Goal: Task Accomplishment & Management: Manage account settings

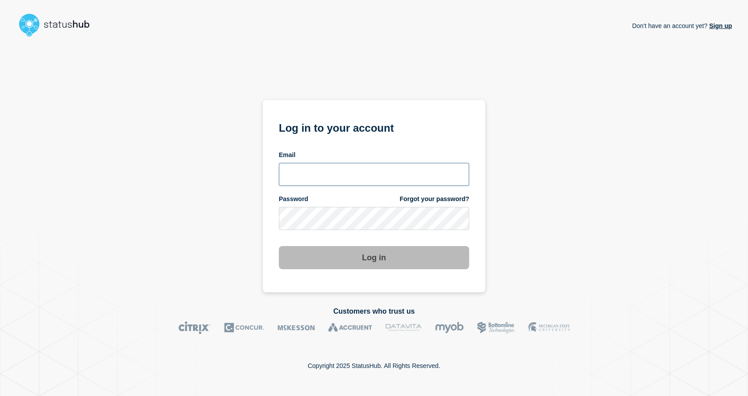
click at [335, 172] on input "email input" at bounding box center [374, 174] width 190 height 23
type input "keo@gwu.edu"
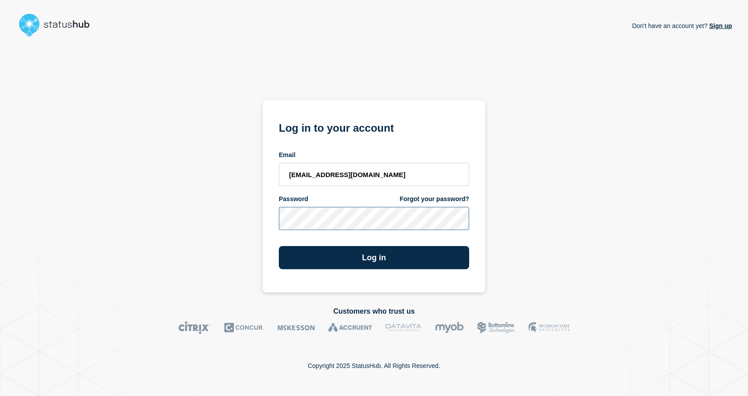
click at [279, 246] on button "Log in" at bounding box center [374, 257] width 190 height 23
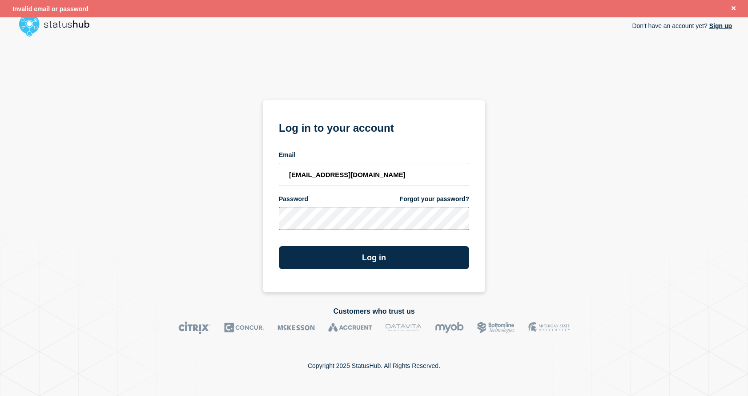
click at [279, 246] on button "Log in" at bounding box center [374, 257] width 190 height 23
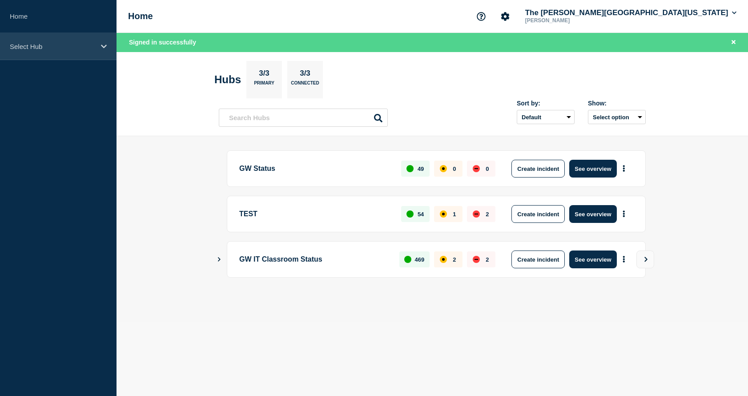
click at [81, 37] on div "Select Hub" at bounding box center [58, 46] width 117 height 27
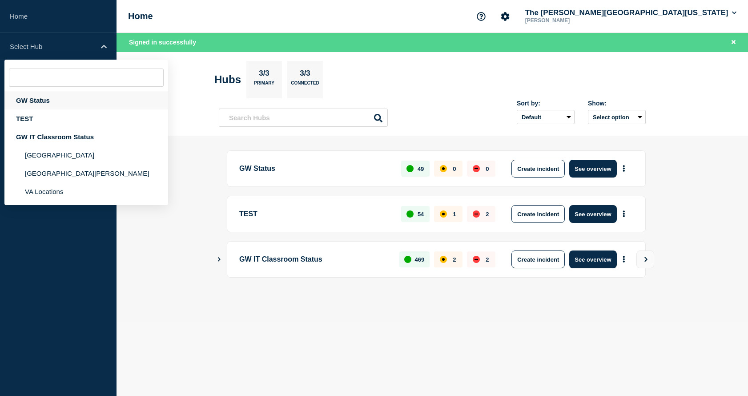
click at [45, 96] on div "GW Status" at bounding box center [86, 100] width 164 height 18
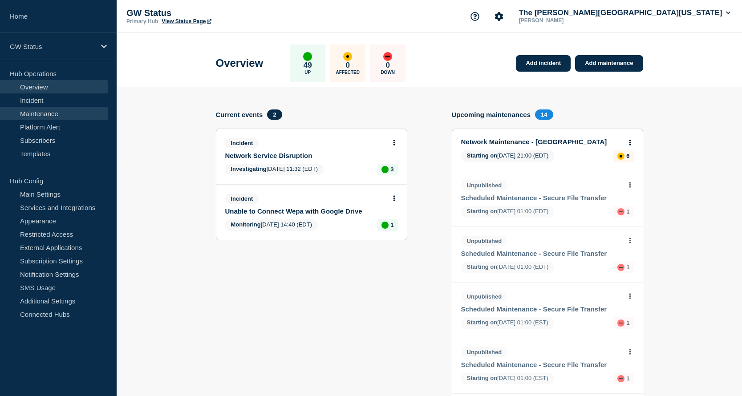
click at [40, 109] on link "Maintenance" at bounding box center [54, 113] width 108 height 13
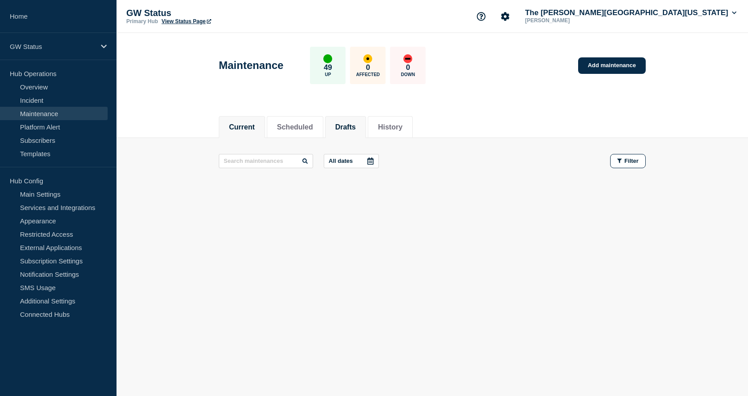
click at [356, 125] on button "Drafts" at bounding box center [345, 127] width 20 height 8
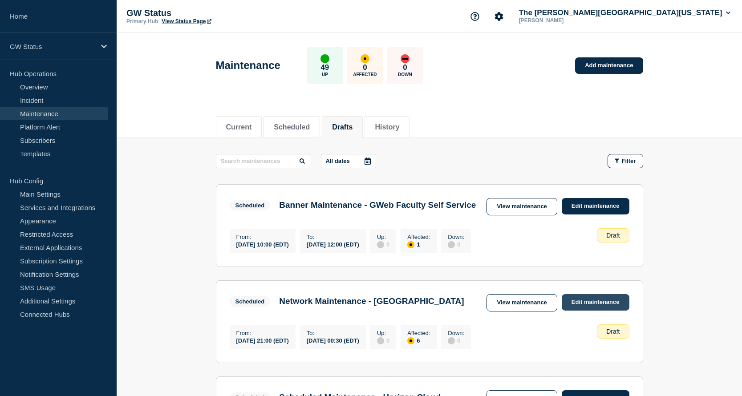
click at [602, 311] on link "Edit maintenance" at bounding box center [595, 302] width 68 height 16
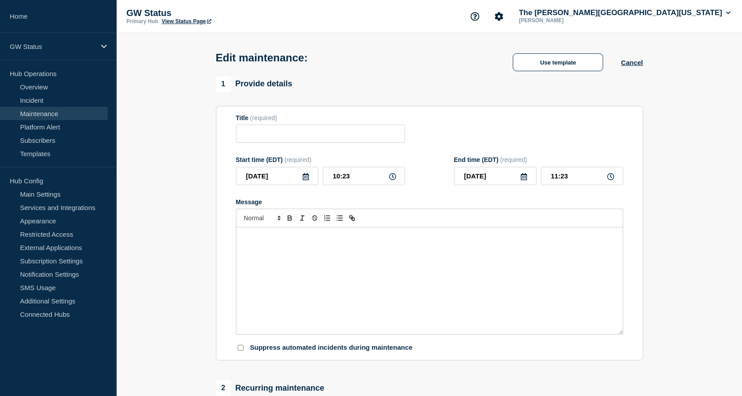
type input "Network Maintenance - [GEOGRAPHIC_DATA]"
type input "[DATE]"
type input "21:00"
type input "[DATE]"
type input "00:30"
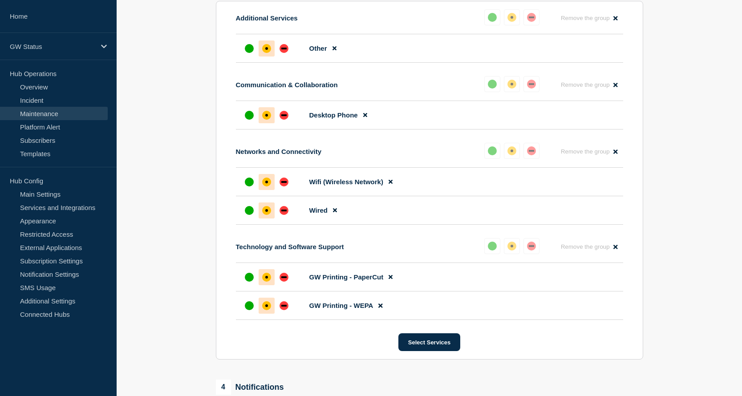
scroll to position [658, 0]
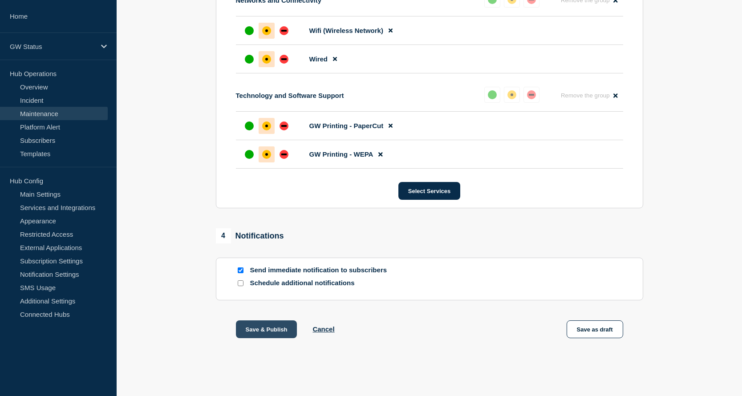
click at [279, 331] on button "Save & Publish" at bounding box center [266, 329] width 61 height 18
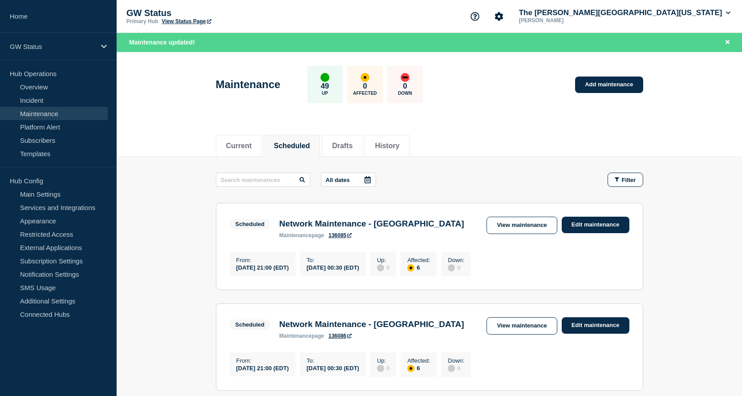
click at [131, 301] on main "All dates Filter Scheduled 6 Affected Network Maintenance - [GEOGRAPHIC_DATA] B…" at bounding box center [429, 280] width 625 height 247
